Goal: Information Seeking & Learning: Compare options

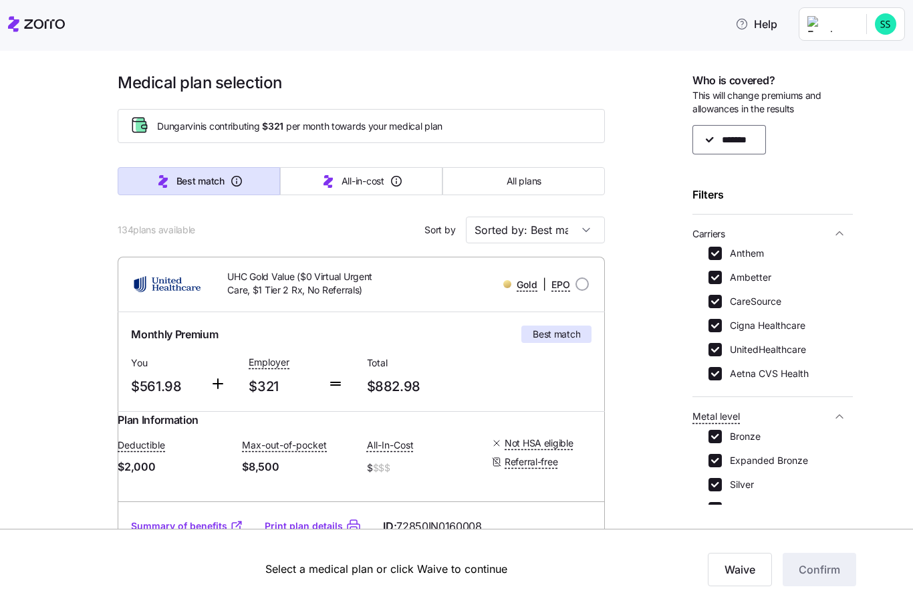
scroll to position [23285, 0]
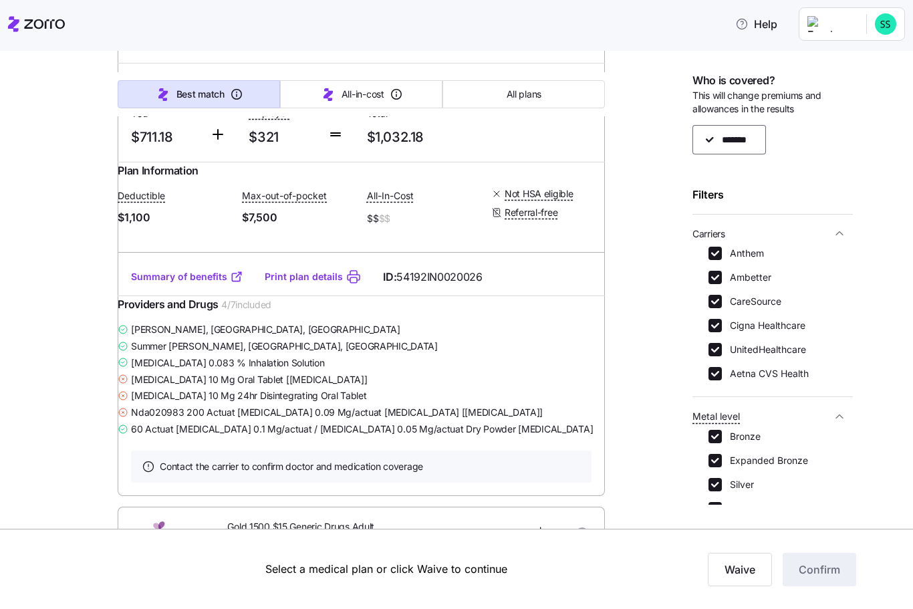
click at [712, 244] on button "Carriers" at bounding box center [772, 233] width 160 height 27
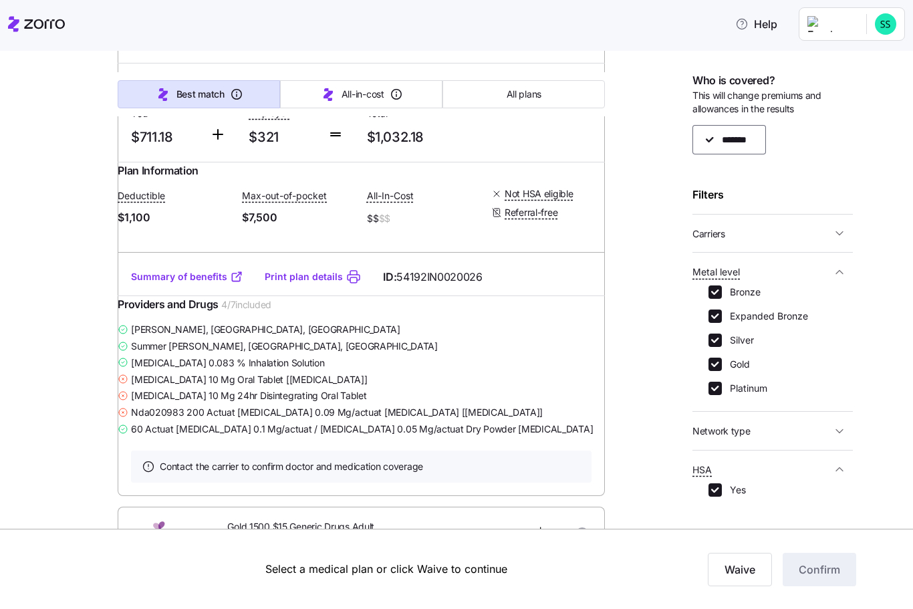
click at [836, 289] on div "Bronze" at bounding box center [773, 291] width 128 height 13
click at [823, 277] on span "Metal level" at bounding box center [761, 271] width 139 height 17
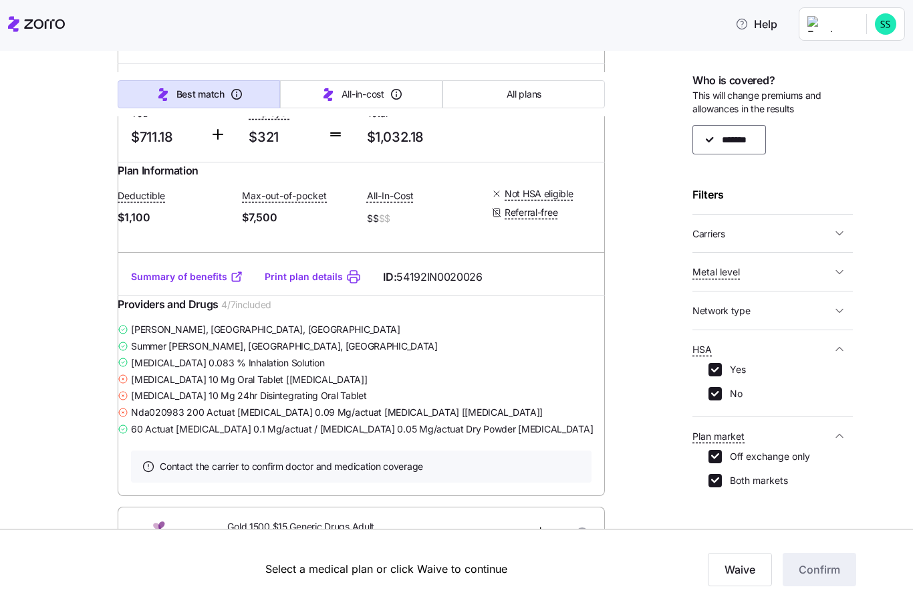
click at [829, 279] on button "Metal level" at bounding box center [772, 271] width 160 height 27
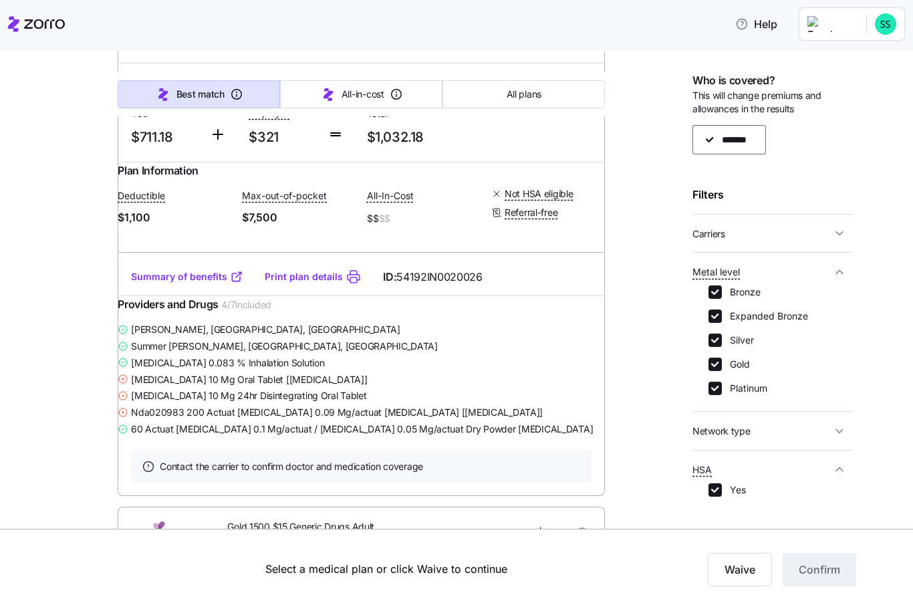
click at [823, 238] on span "Carriers" at bounding box center [761, 233] width 139 height 17
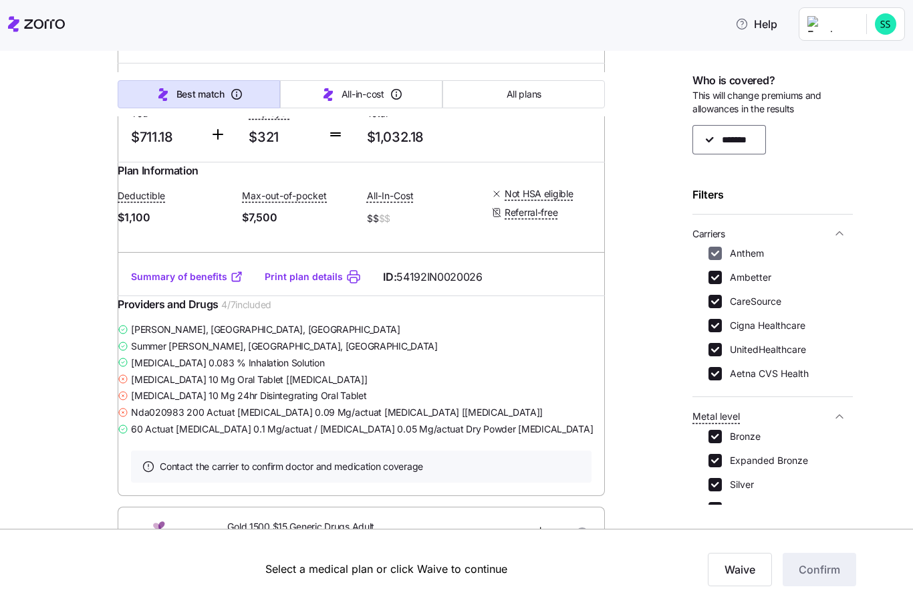
click at [717, 249] on input "Anthem" at bounding box center [715, 253] width 13 height 13
checkbox input "false"
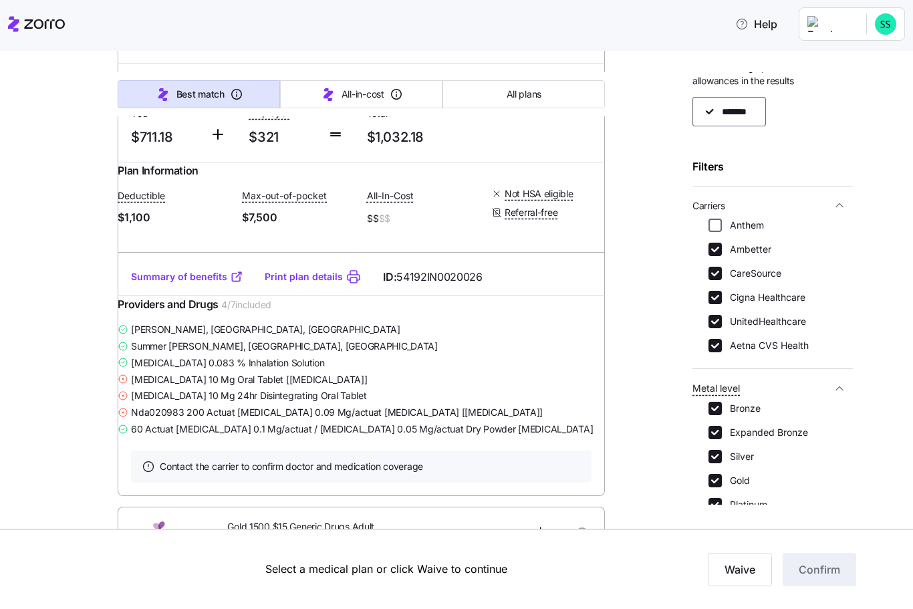
scroll to position [33, 0]
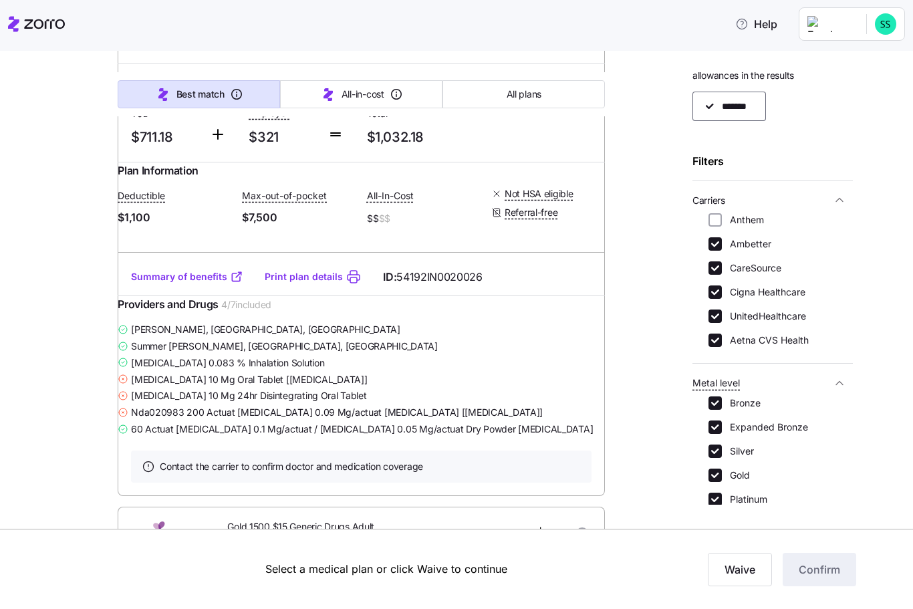
click at [726, 343] on label "Aetna CVS Health" at bounding box center [765, 340] width 87 height 13
click at [722, 343] on input "Aetna CVS Health" at bounding box center [715, 340] width 13 height 13
checkbox input "false"
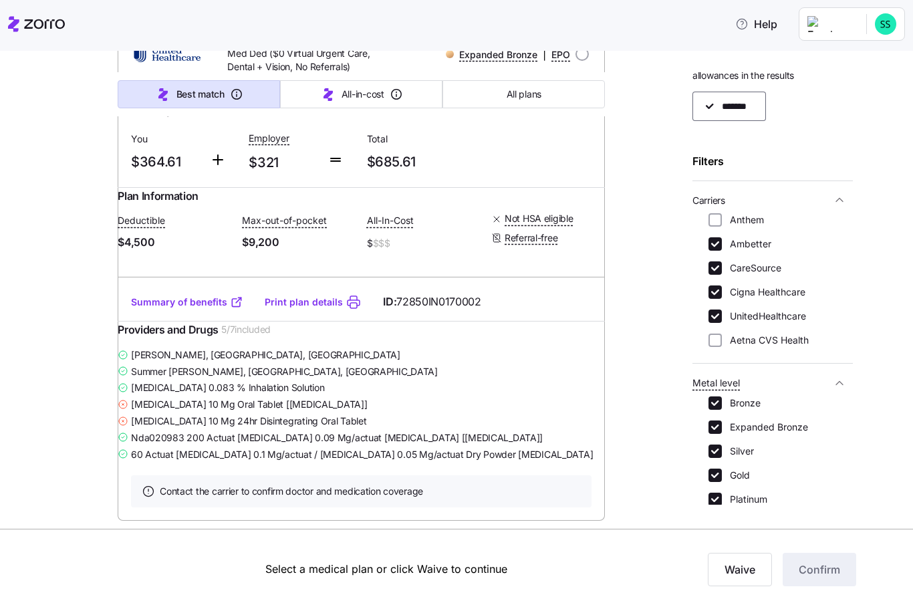
scroll to position [2249, 0]
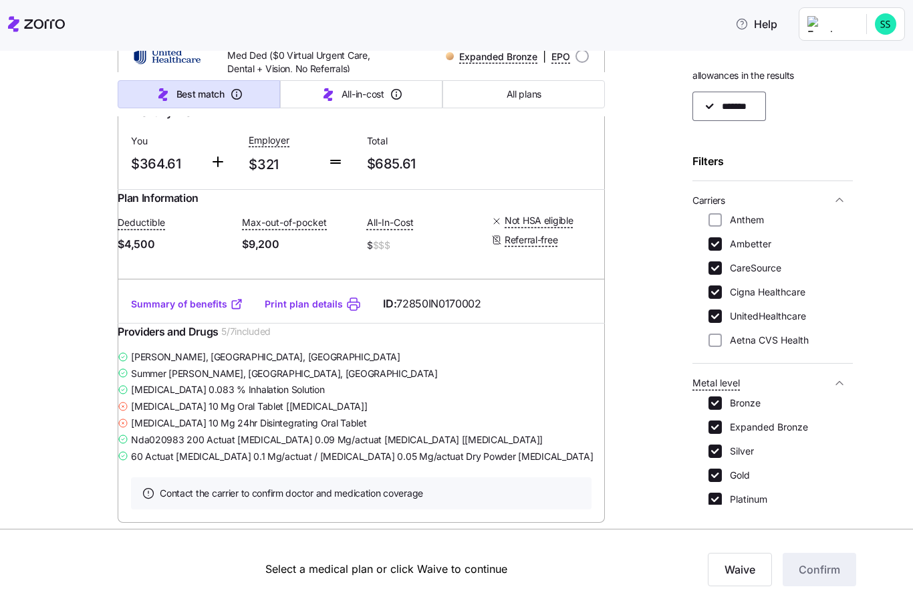
click at [152, 348] on div "Providers and Drugs 5 / 7 included" at bounding box center [361, 336] width 487 height 25
click at [143, 311] on link "Summary of benefits" at bounding box center [187, 303] width 112 height 13
